Goal: Find specific page/section: Find specific page/section

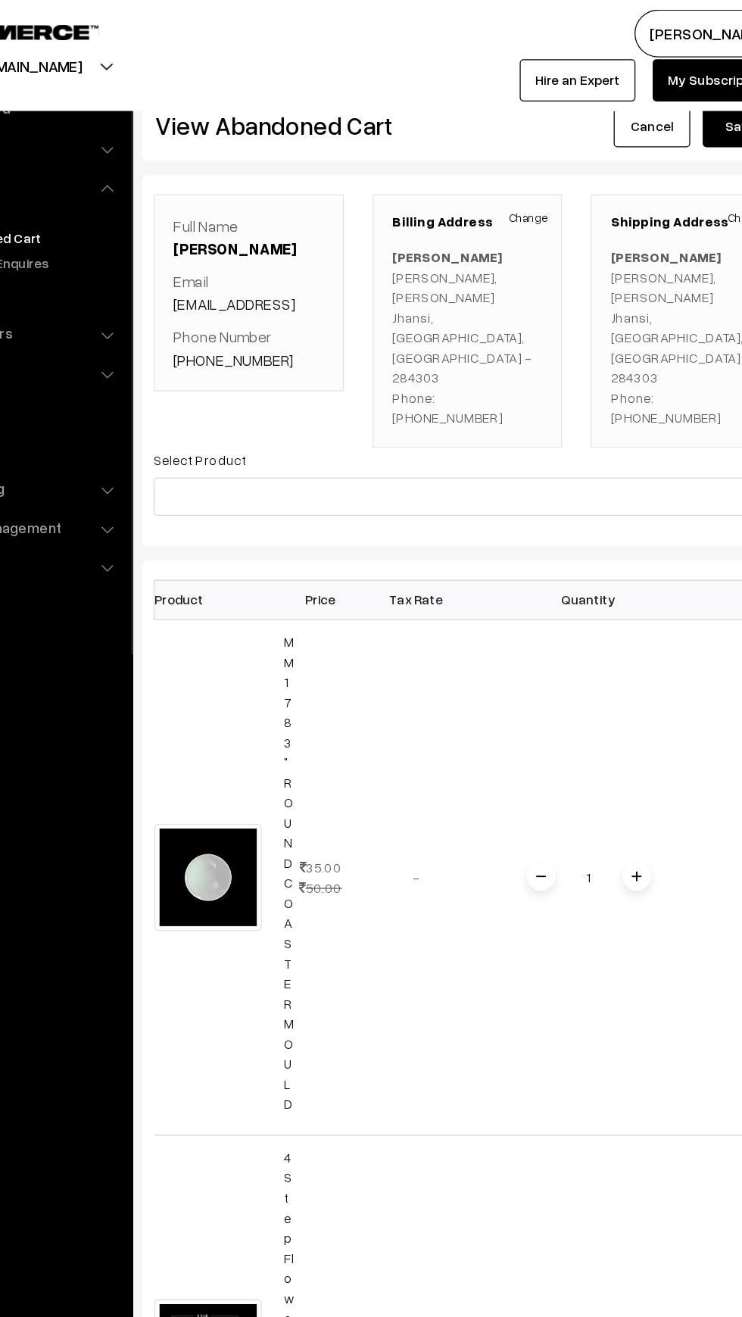
scroll to position [0, 32]
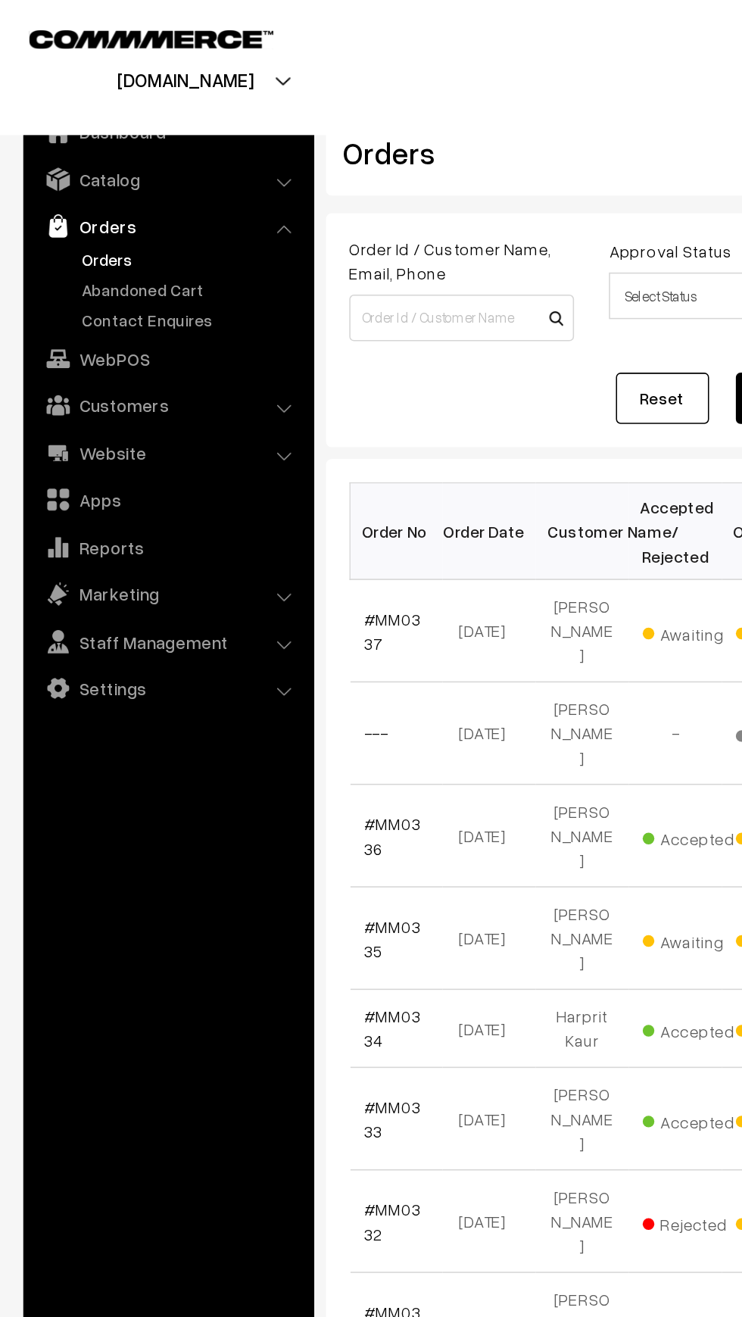
click at [73, 169] on link "Orders" at bounding box center [124, 169] width 150 height 16
